Goal: Information Seeking & Learning: Find specific fact

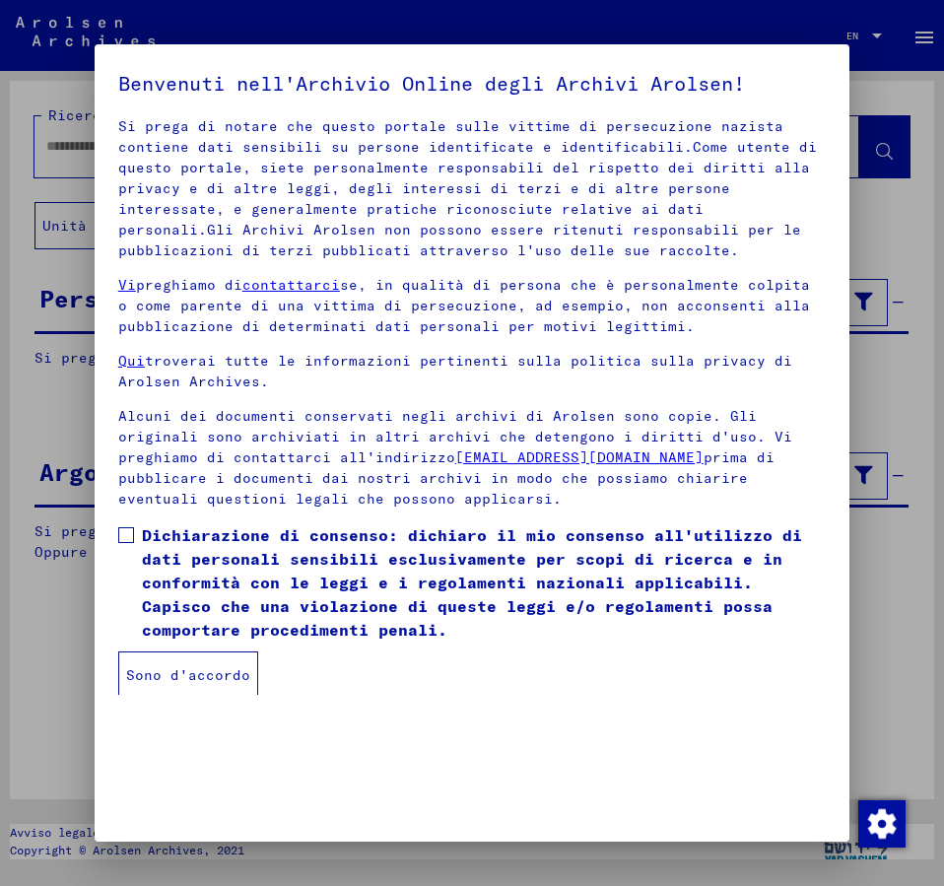
scroll to position [97, 0]
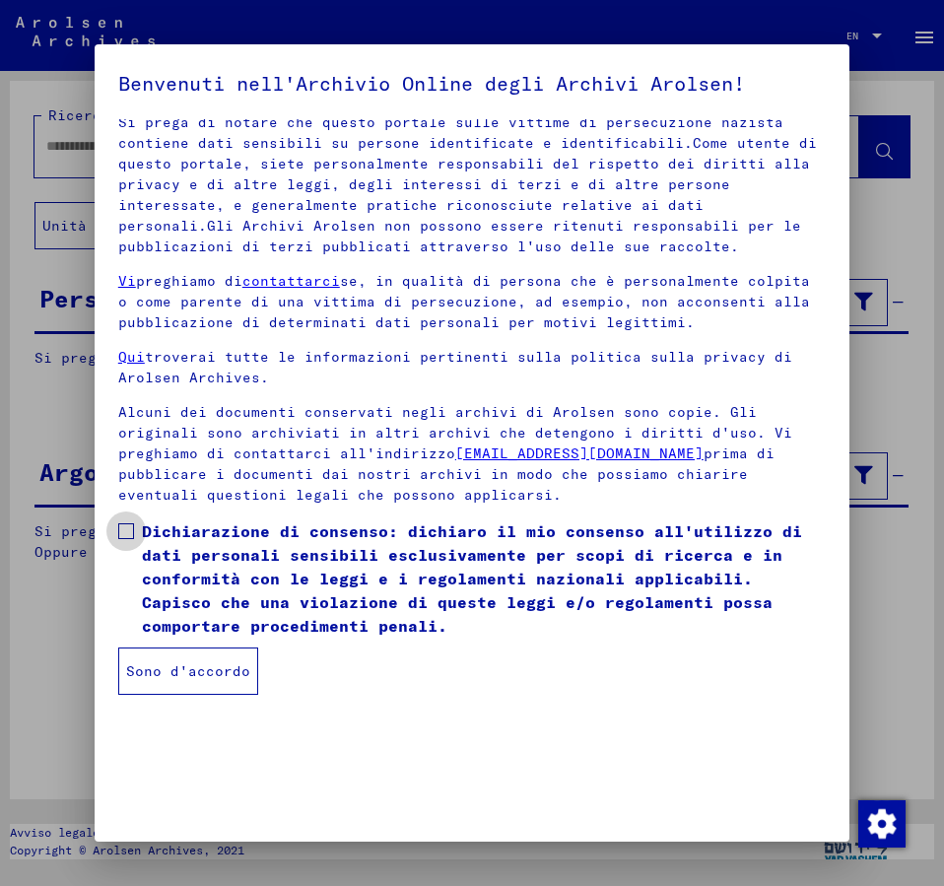
click at [122, 526] on span at bounding box center [126, 531] width 16 height 16
click at [181, 668] on button "Sono d'accordo" at bounding box center [188, 670] width 140 height 47
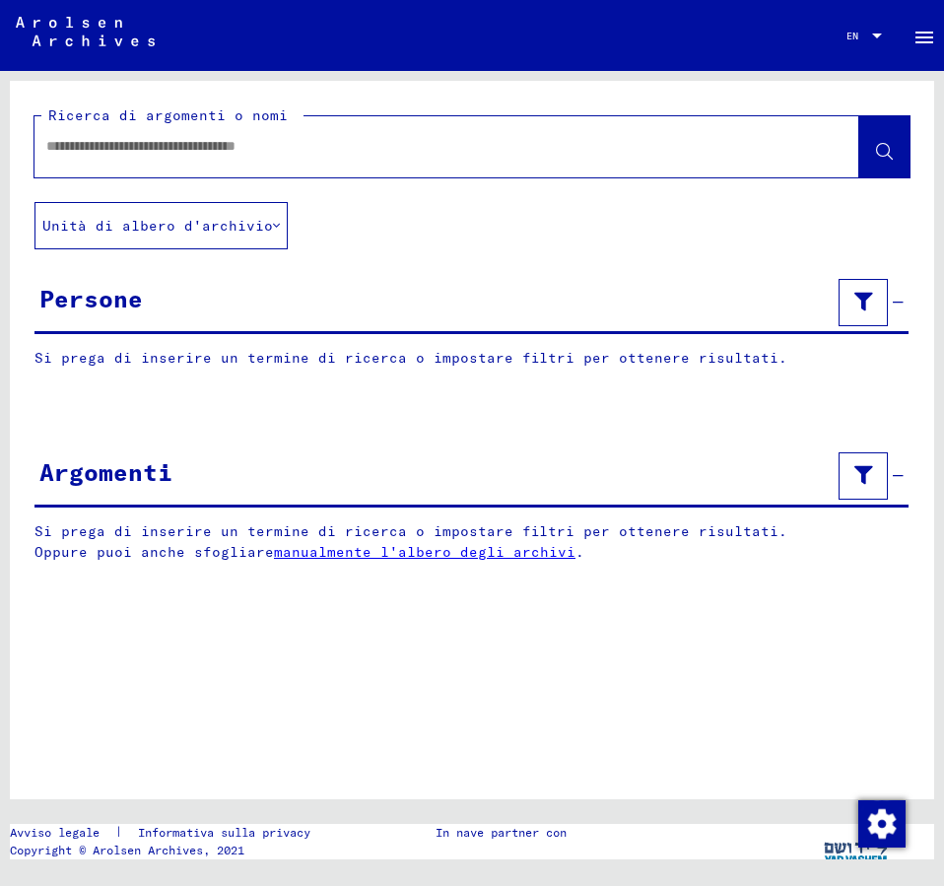
click at [88, 214] on button "Unità di albero d'archivio" at bounding box center [160, 225] width 253 height 47
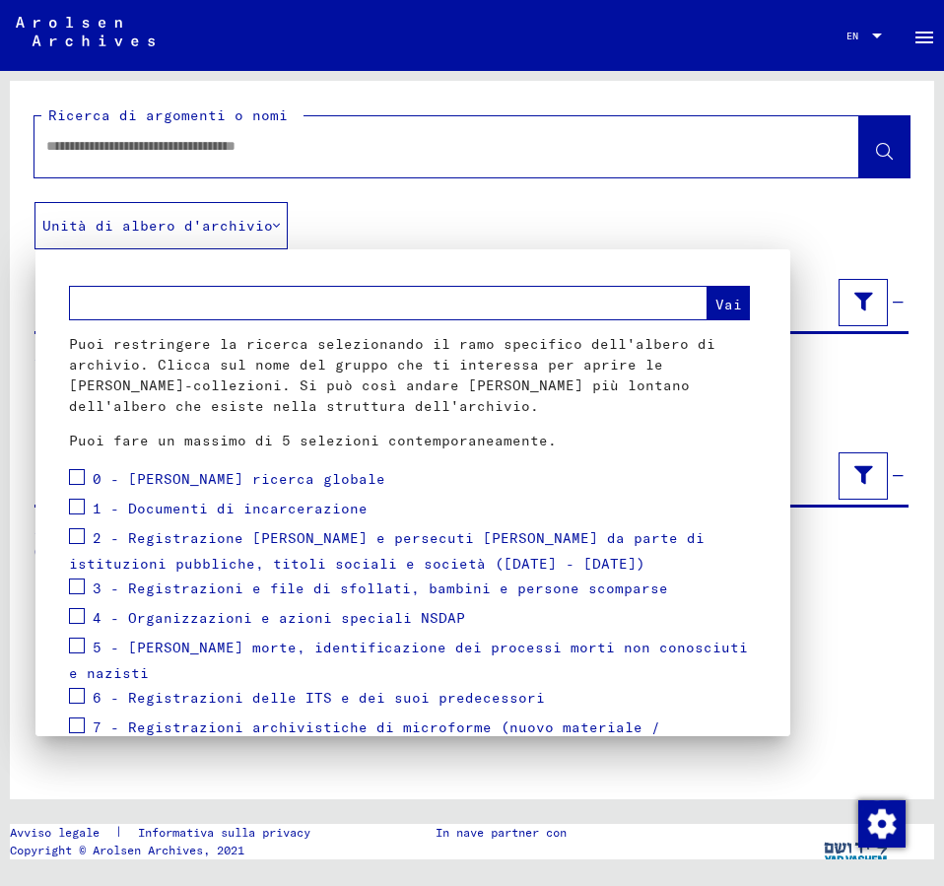
click at [89, 159] on div at bounding box center [472, 443] width 944 height 886
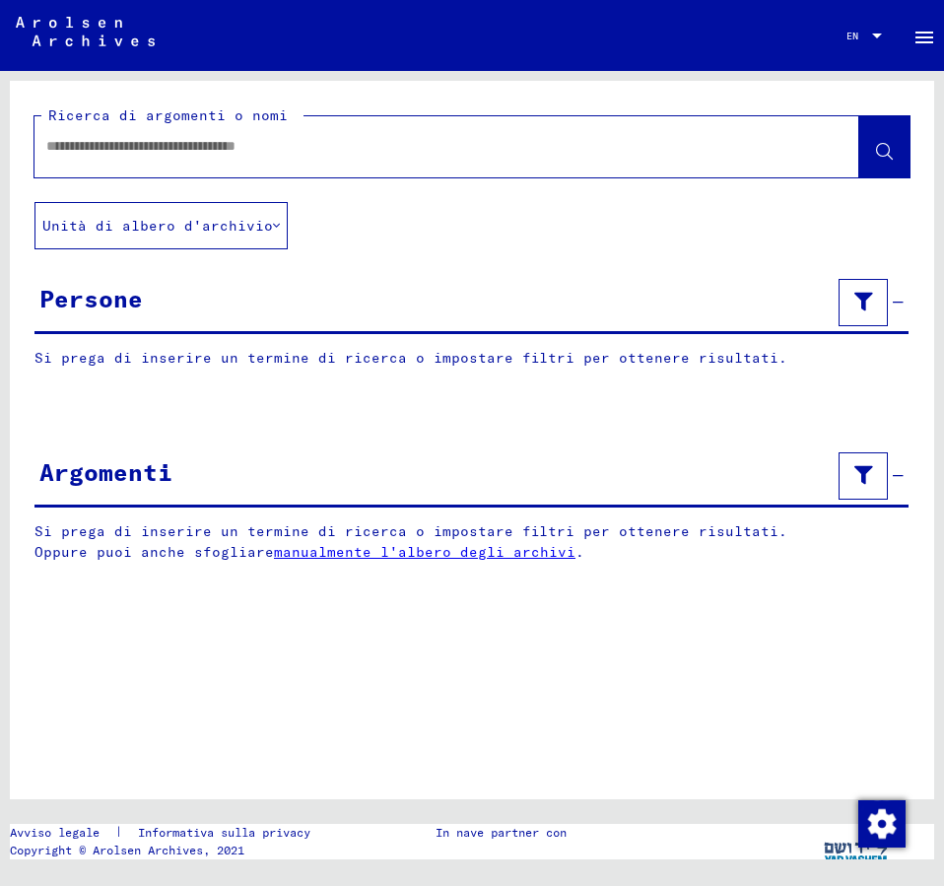
click at [93, 149] on input "text" at bounding box center [429, 146] width 766 height 21
type input "**********"
click at [885, 148] on icon at bounding box center [884, 152] width 17 height 17
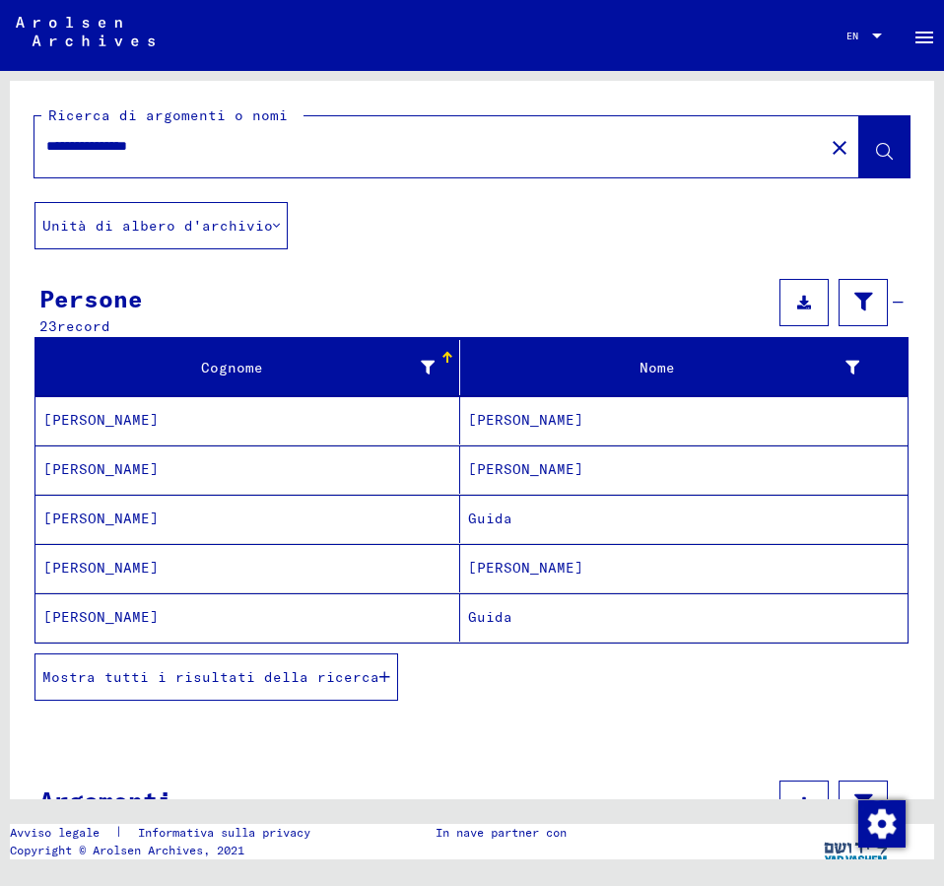
click at [510, 512] on mat-cell "Guida" at bounding box center [683, 519] width 447 height 48
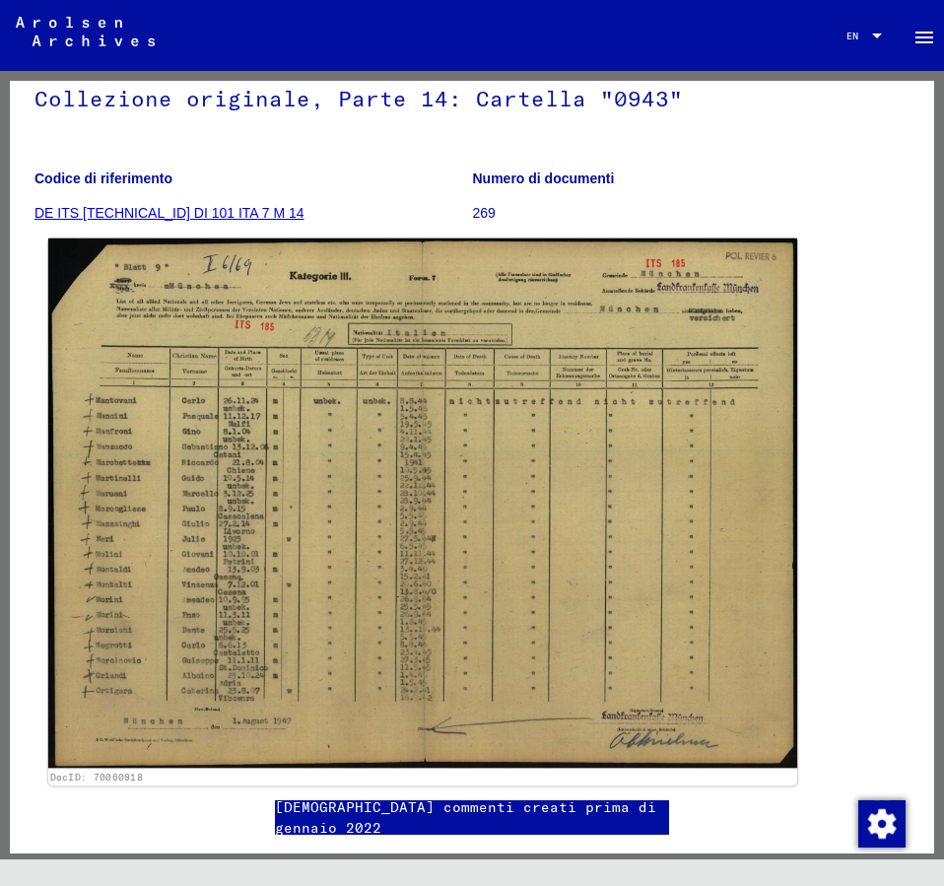
scroll to position [213, 0]
